Goal: Go to known website: Go to known website

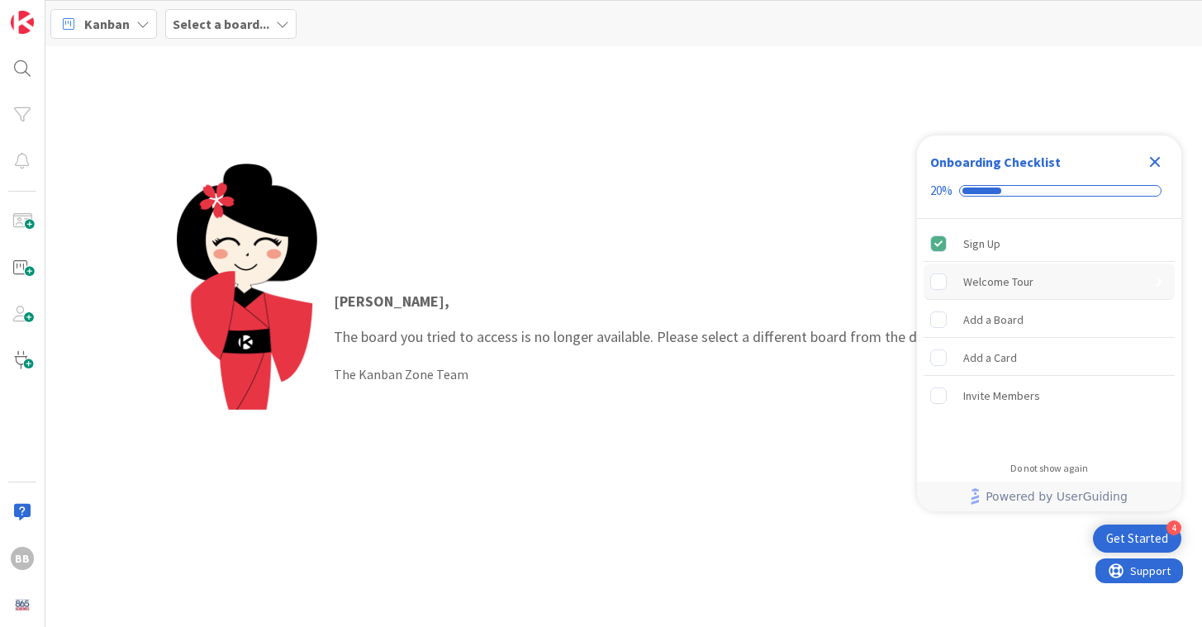
click at [939, 277] on rect "Welcome Tour is incomplete." at bounding box center [939, 281] width 16 height 16
